Goal: Check status: Check status

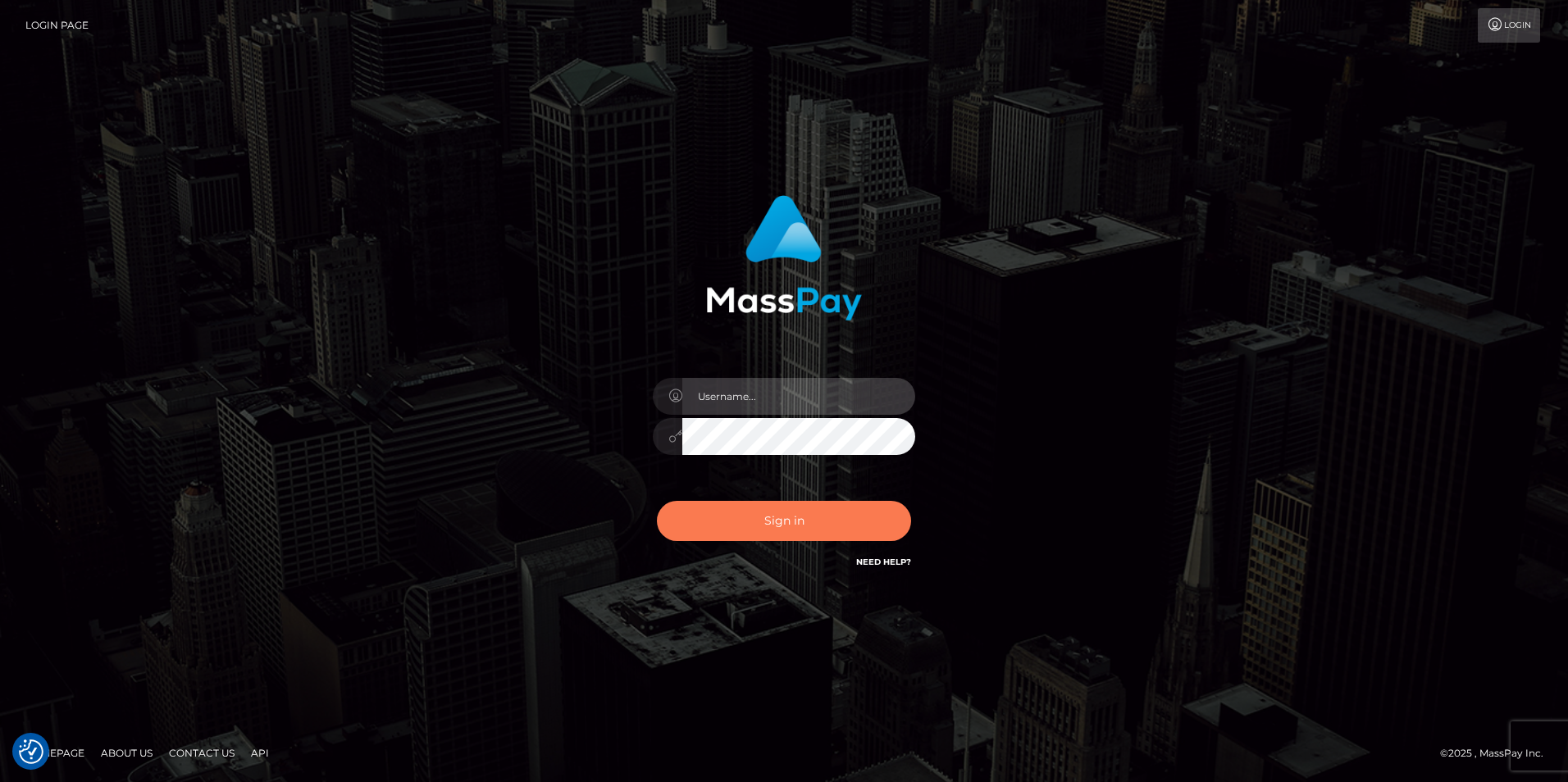
type input "india.of"
click at [835, 529] on button "Sign in" at bounding box center [784, 521] width 254 height 40
type input "india.of"
click at [835, 529] on button "Sign in" at bounding box center [784, 521] width 254 height 40
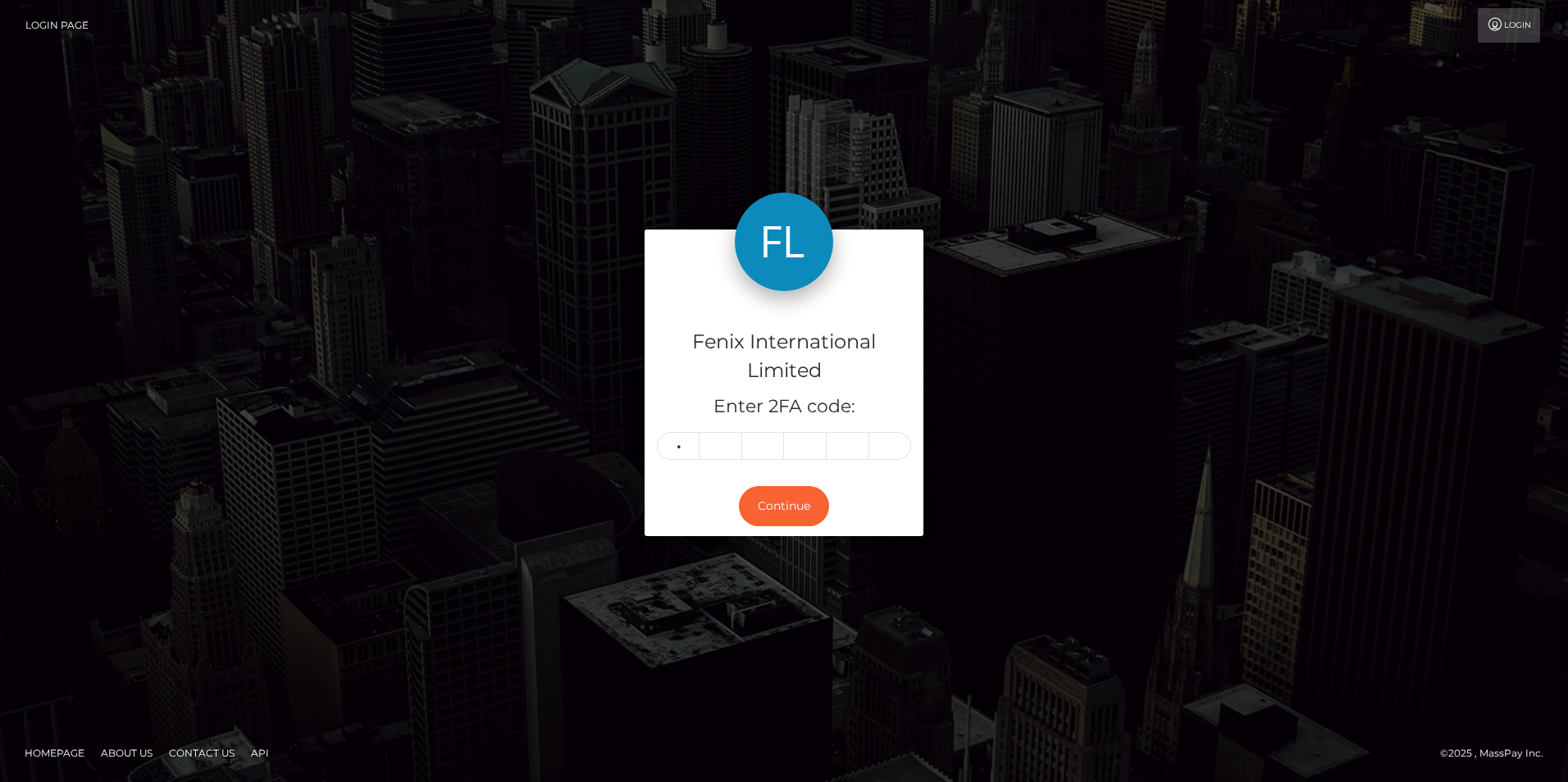
type input "7"
type input "3"
type input "6"
type input "0"
type input "3"
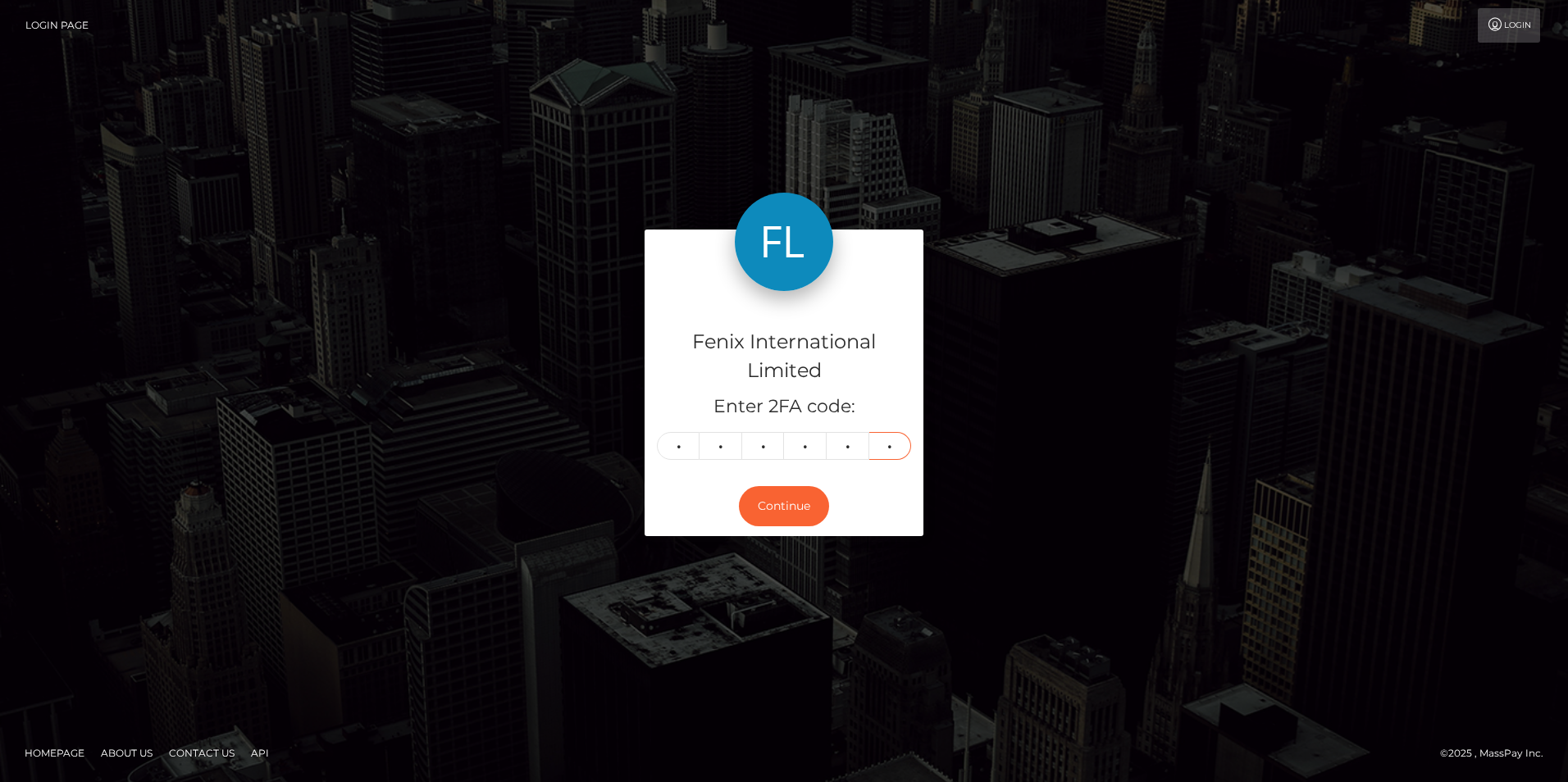
type input "3"
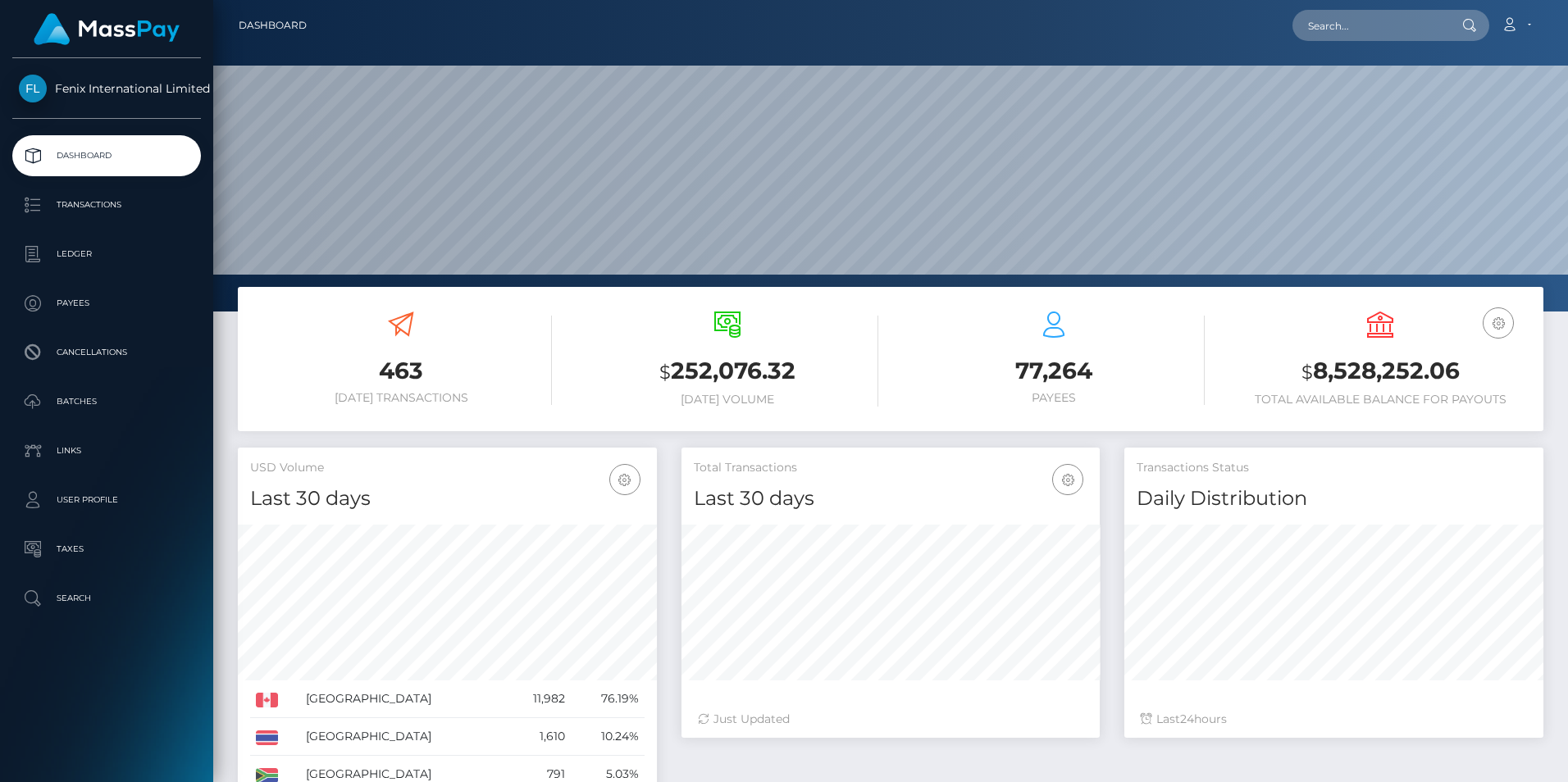
scroll to position [291, 418]
click at [106, 400] on p "Batches" at bounding box center [107, 402] width 176 height 25
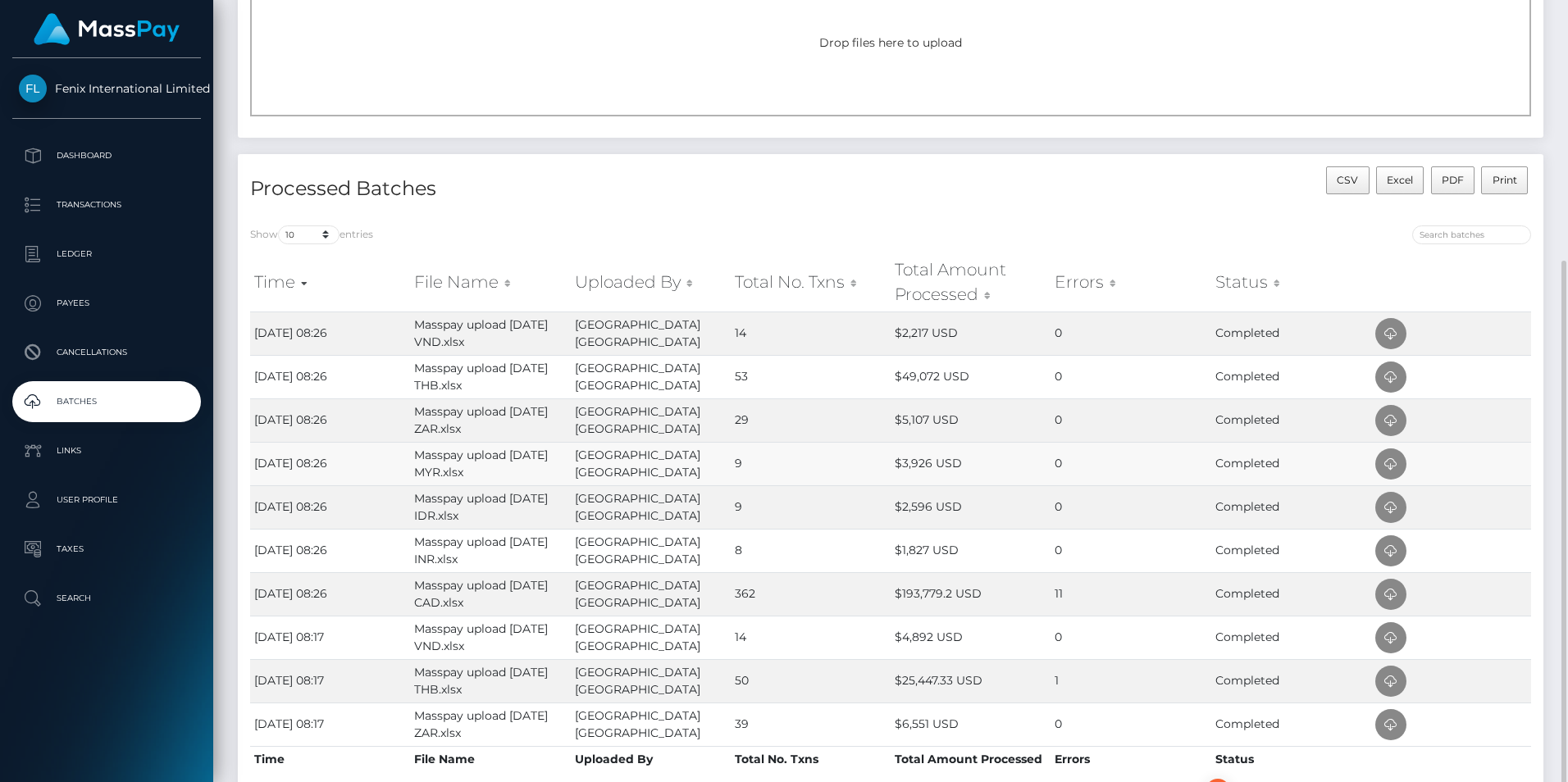
scroll to position [246, 0]
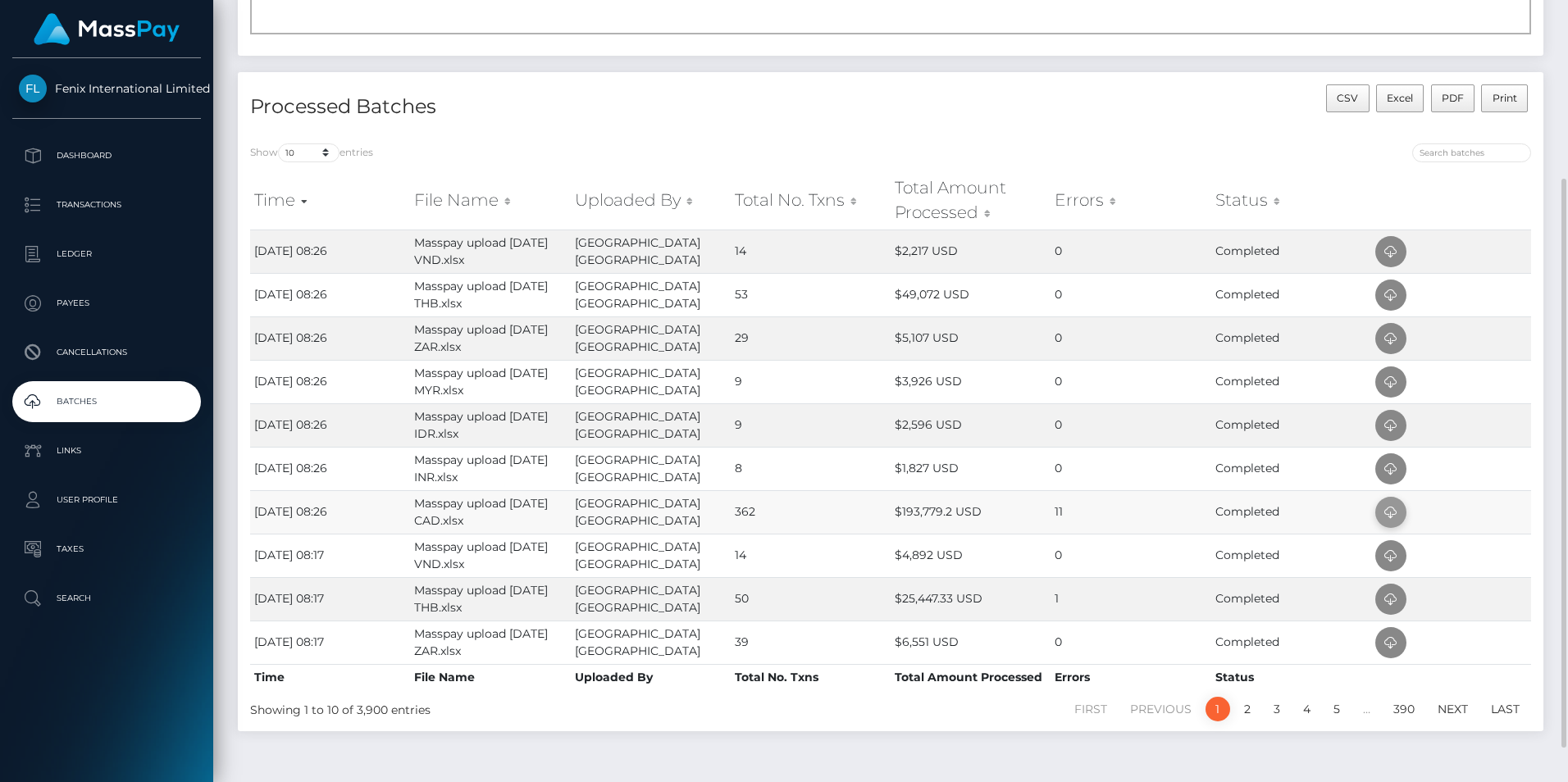
click at [1391, 506] on icon at bounding box center [1391, 513] width 20 height 20
click at [1514, 462] on td at bounding box center [1451, 469] width 160 height 44
click at [1398, 467] on icon at bounding box center [1391, 469] width 20 height 20
click at [1498, 437] on td at bounding box center [1451, 425] width 160 height 44
click at [1392, 430] on icon at bounding box center [1391, 425] width 20 height 20
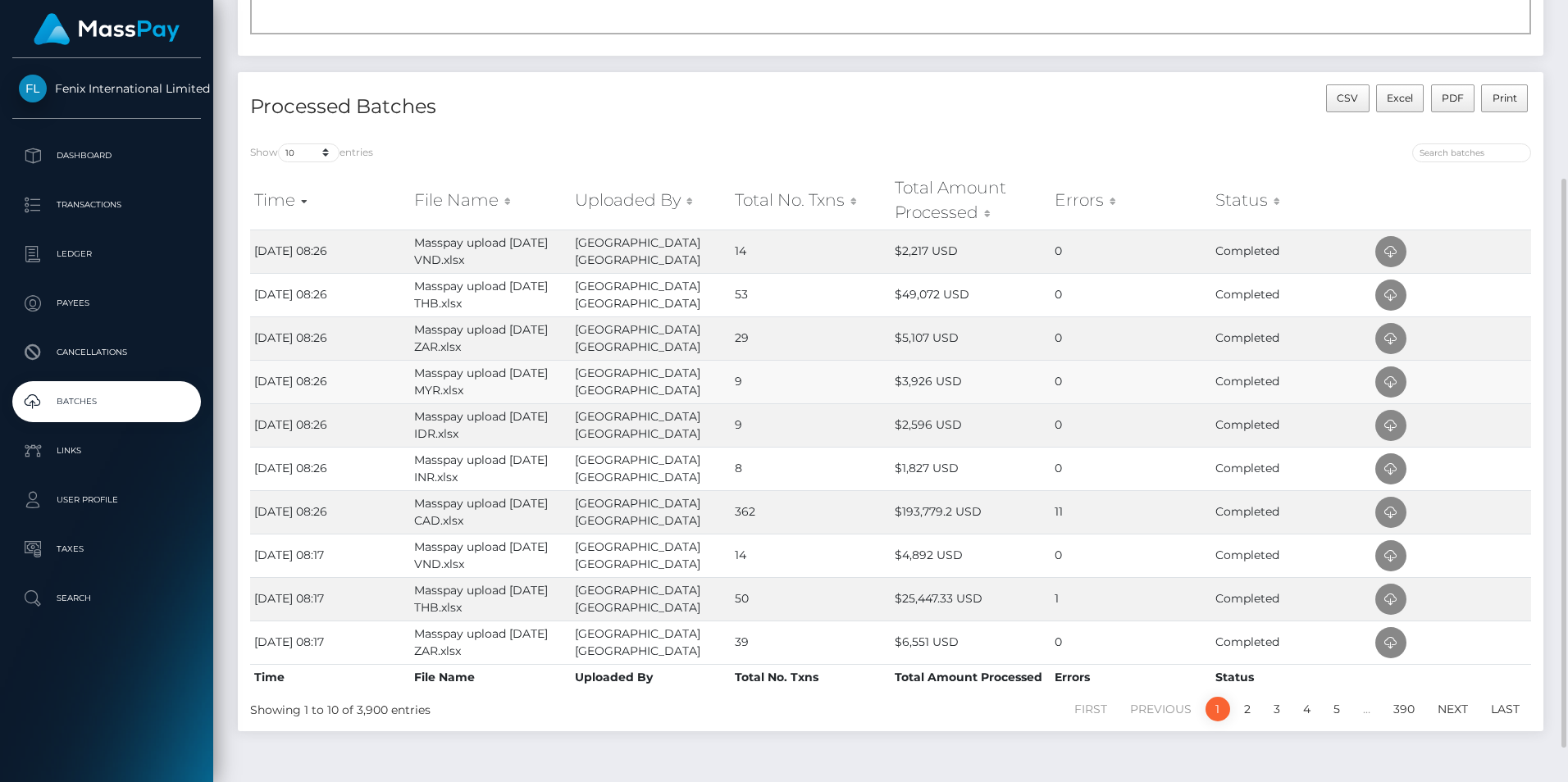
click at [1504, 392] on td at bounding box center [1451, 382] width 160 height 44
click at [1393, 382] on icon at bounding box center [1391, 382] width 20 height 20
drag, startPoint x: 1495, startPoint y: 340, endPoint x: 1481, endPoint y: 338, distance: 14.1
click at [1495, 340] on td at bounding box center [1451, 338] width 160 height 44
click at [1397, 340] on icon at bounding box center [1391, 338] width 20 height 20
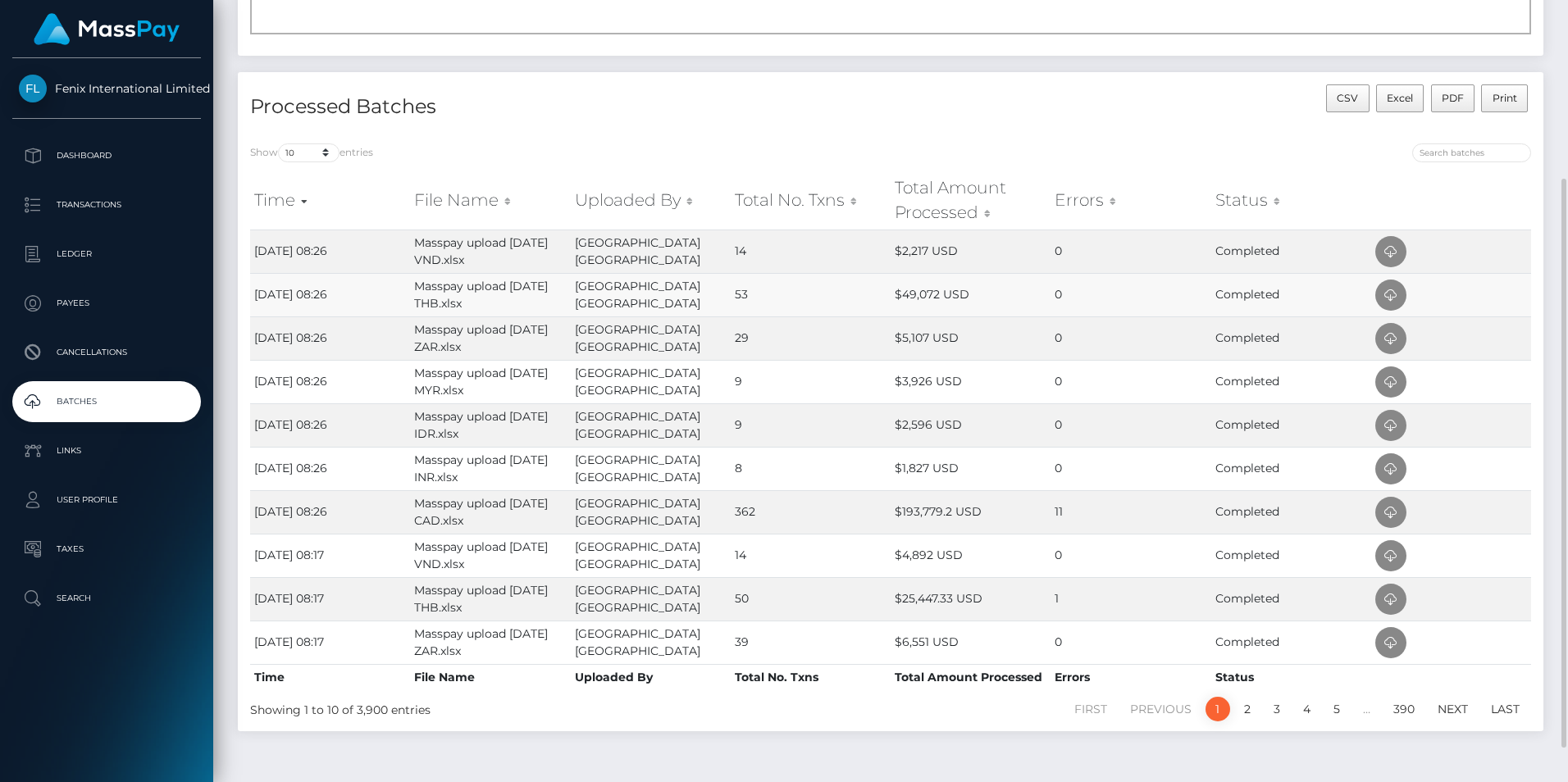
drag, startPoint x: 1495, startPoint y: 300, endPoint x: 1480, endPoint y: 300, distance: 15.0
click at [1495, 300] on td at bounding box center [1451, 295] width 160 height 44
click at [1400, 300] on icon at bounding box center [1391, 295] width 20 height 20
drag, startPoint x: 1495, startPoint y: 245, endPoint x: 1480, endPoint y: 248, distance: 15.3
click at [1495, 245] on td at bounding box center [1451, 252] width 160 height 44
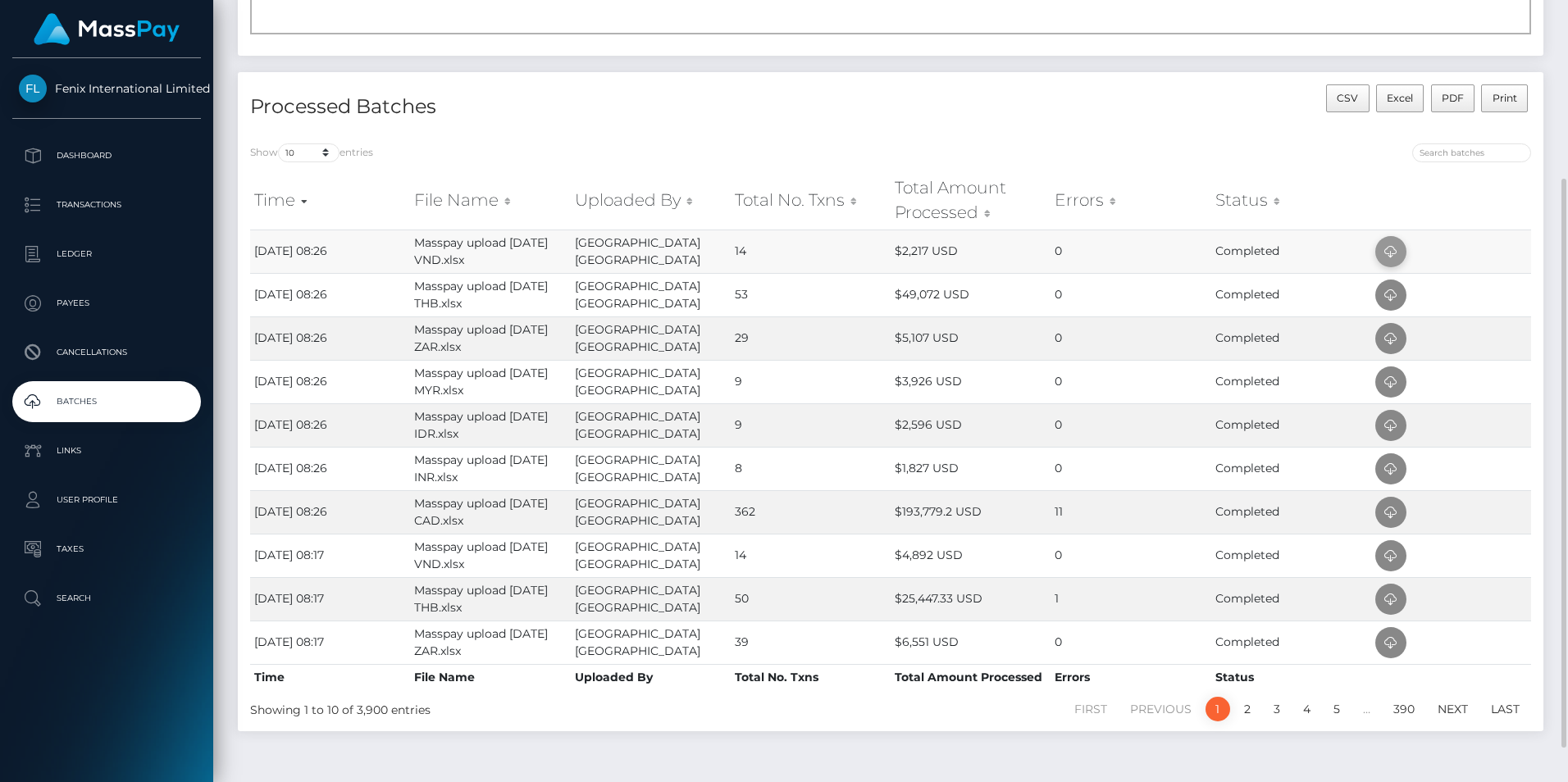
click at [1396, 257] on icon at bounding box center [1391, 252] width 20 height 20
